Goal: Information Seeking & Learning: Learn about a topic

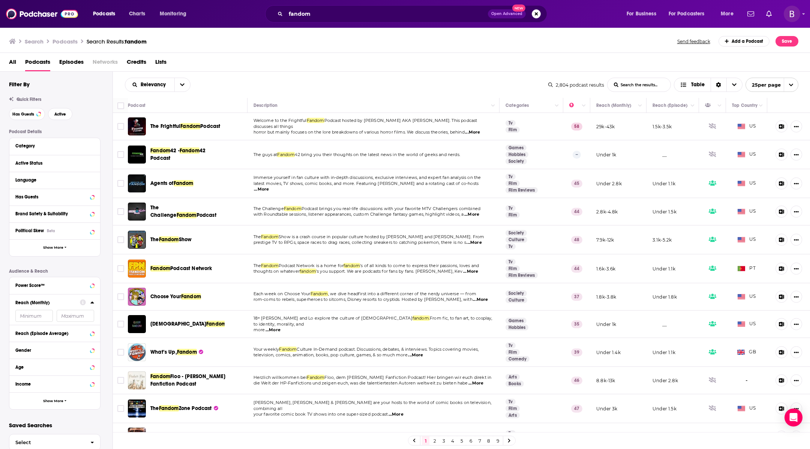
scroll to position [18, 0]
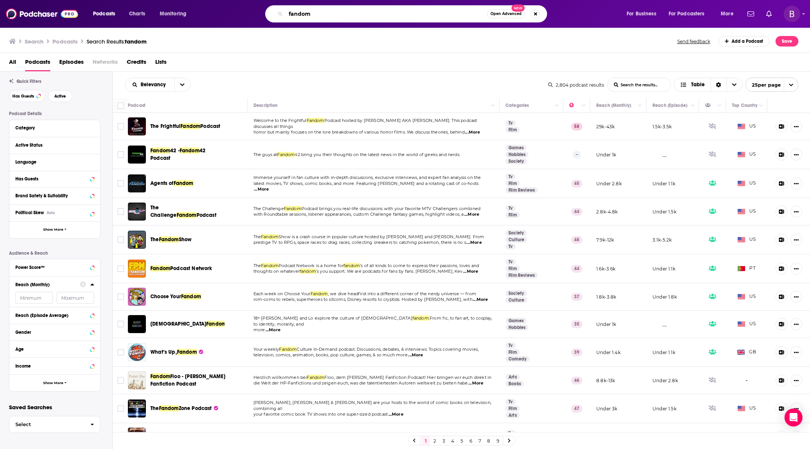
click at [433, 11] on input "fandom" at bounding box center [386, 14] width 201 height 12
type input "narcissist apocalypse"
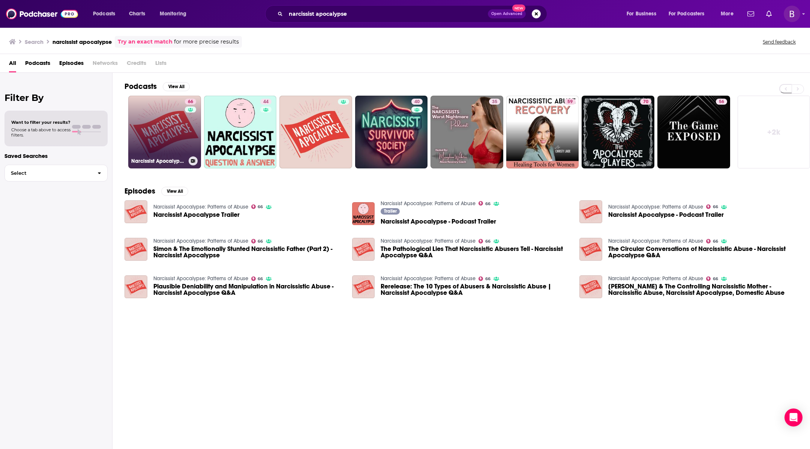
click at [186, 136] on div "66" at bounding box center [191, 128] width 13 height 58
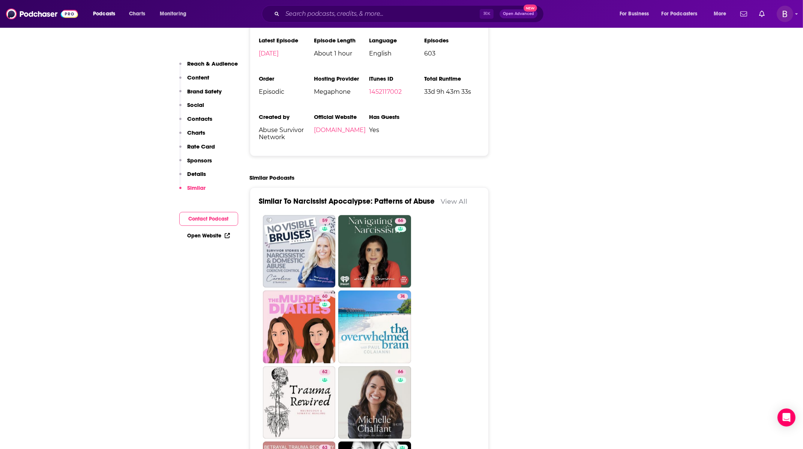
scroll to position [1614, 0]
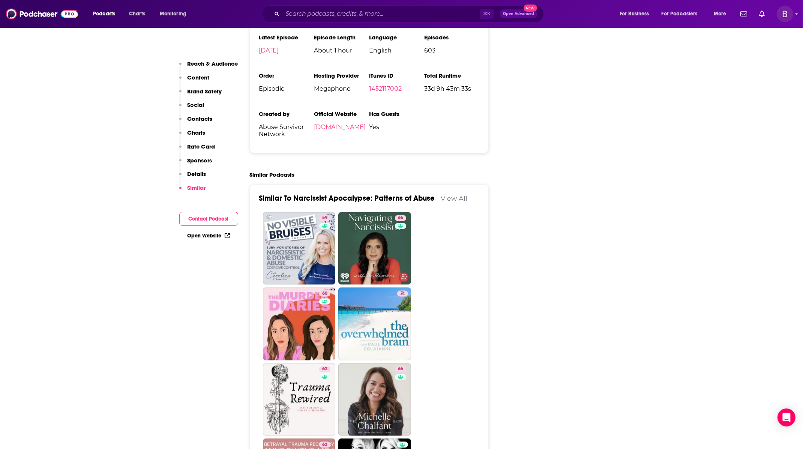
click at [451, 194] on link "View All" at bounding box center [454, 198] width 27 height 8
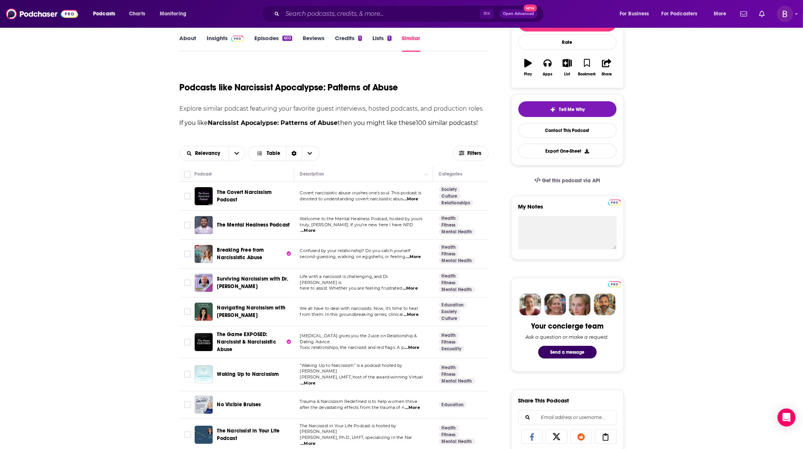
scroll to position [68, 0]
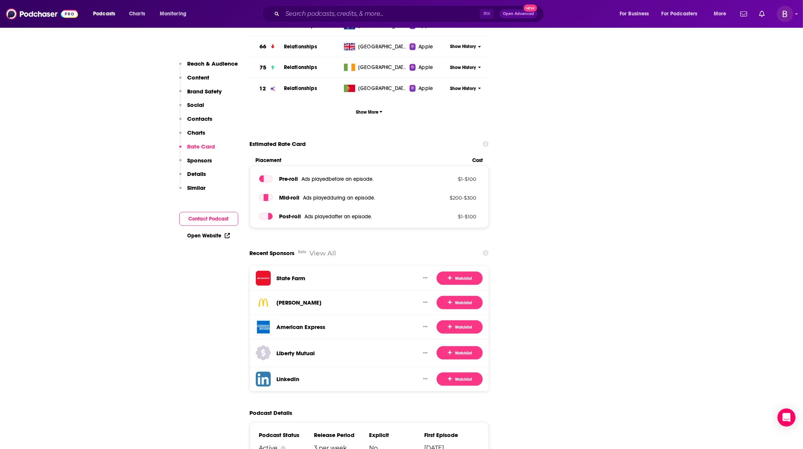
scroll to position [1180, 0]
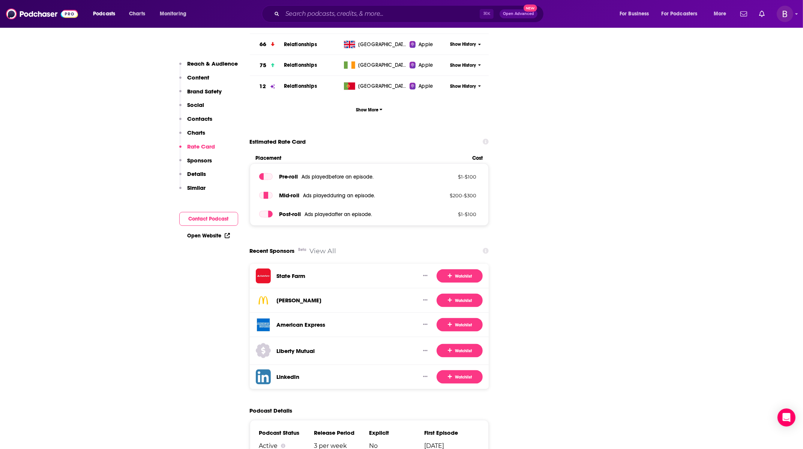
click at [325, 244] on div "Recent Sponsors Beta View All" at bounding box center [369, 251] width 239 height 14
click at [327, 247] on link "View All" at bounding box center [323, 251] width 27 height 8
